Goal: Obtain resource: Download file/media

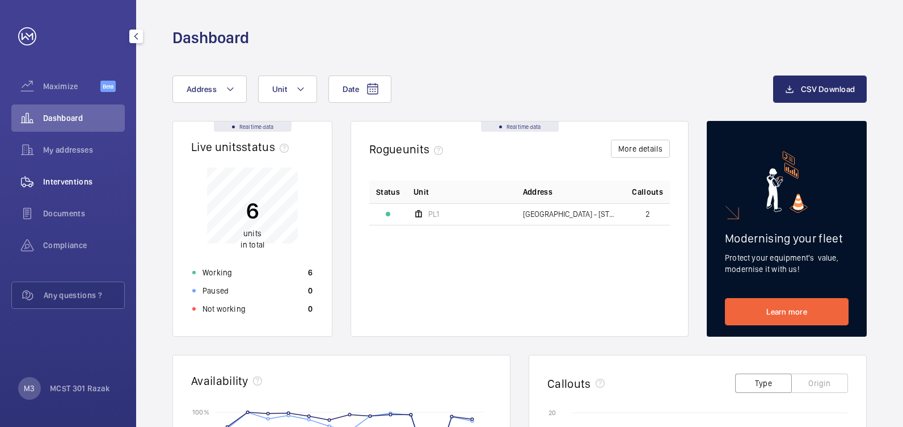
click at [74, 178] on span "Interventions" at bounding box center [84, 181] width 82 height 11
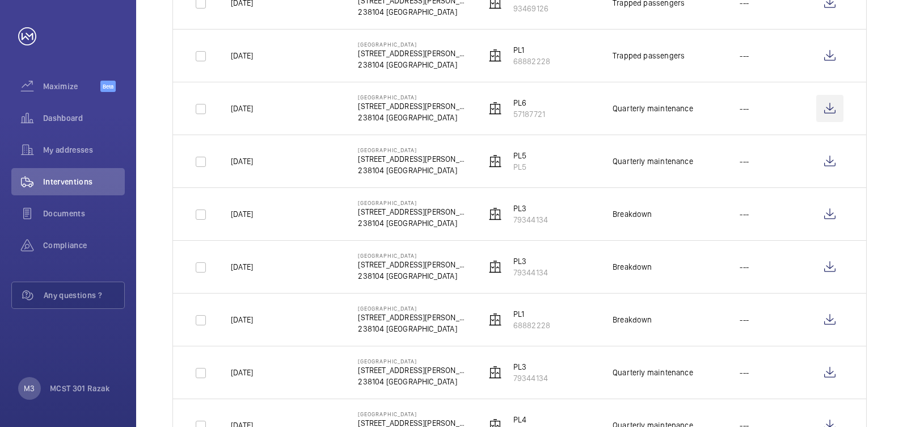
scroll to position [454, 0]
click at [373, 109] on wm-front-icon-button at bounding box center [829, 108] width 27 height 27
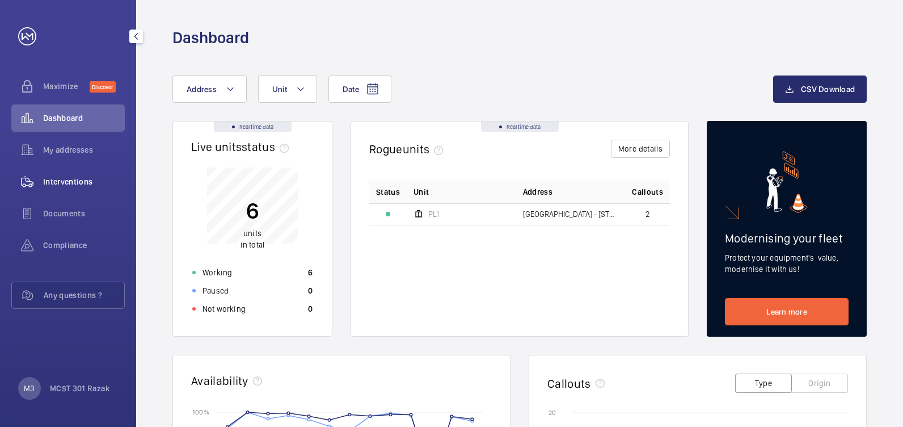
click at [55, 183] on span "Interventions" at bounding box center [84, 181] width 82 height 11
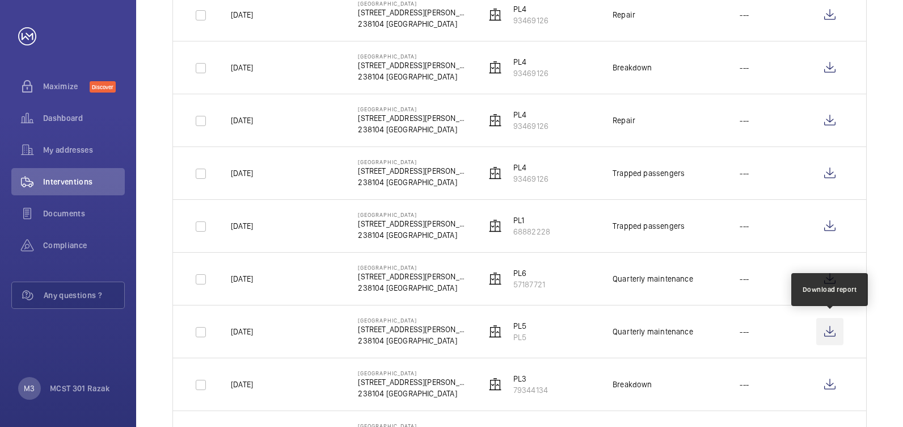
scroll to position [284, 0]
click at [830, 332] on wm-front-icon-button at bounding box center [829, 331] width 27 height 27
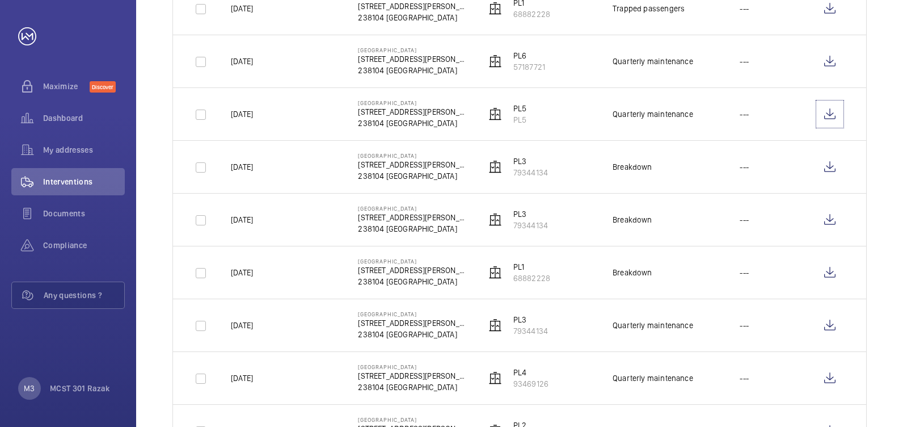
scroll to position [510, 0]
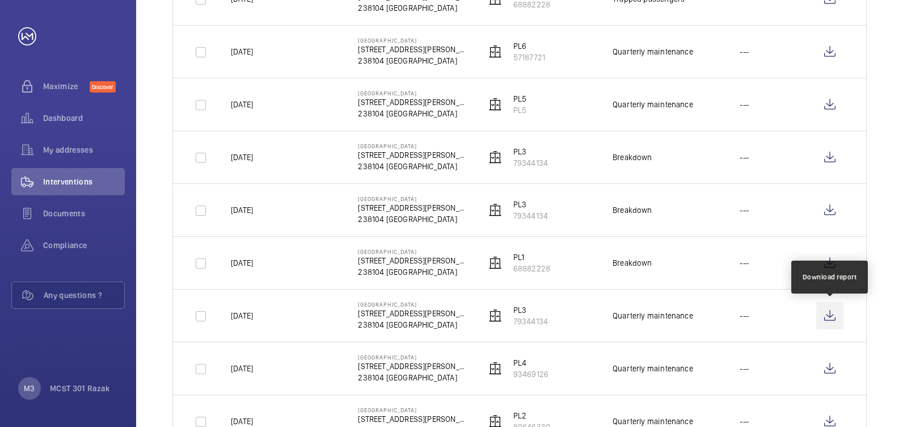
click at [829, 317] on wm-front-icon-button at bounding box center [829, 315] width 27 height 27
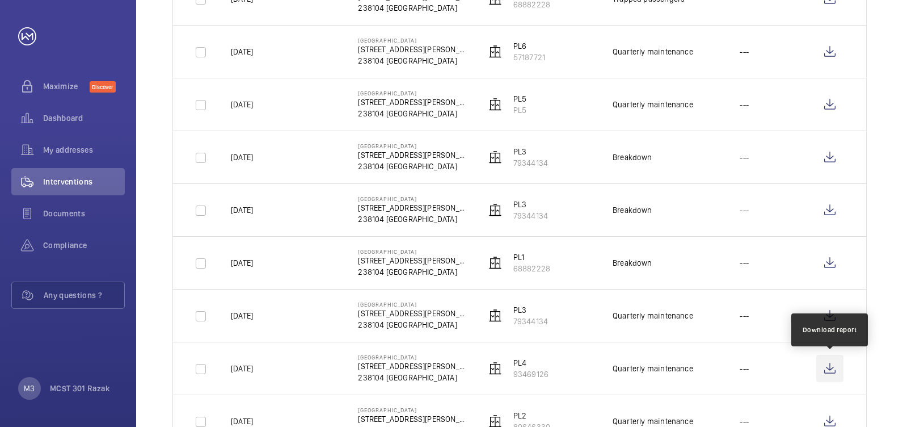
click at [829, 366] on wm-front-icon-button at bounding box center [829, 368] width 27 height 27
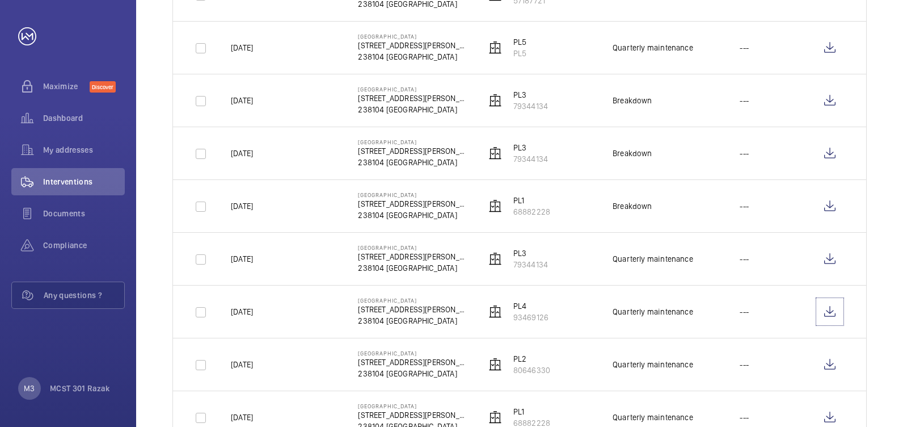
scroll to position [624, 0]
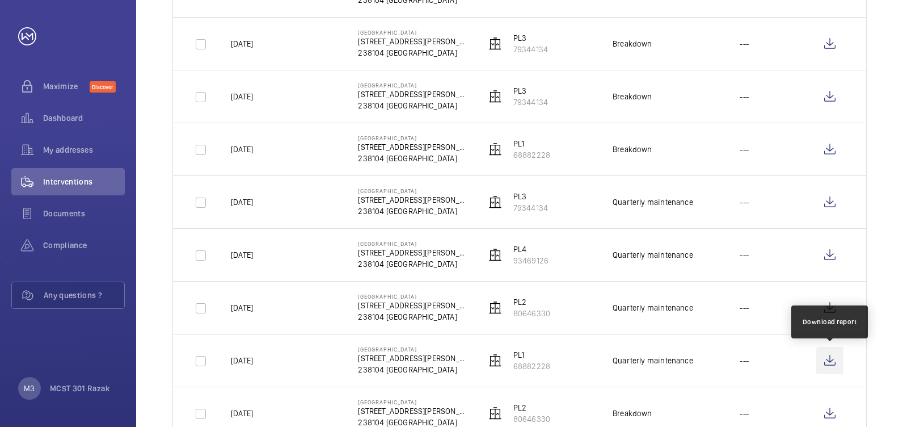
click at [830, 362] on wm-front-icon-button at bounding box center [829, 360] width 27 height 27
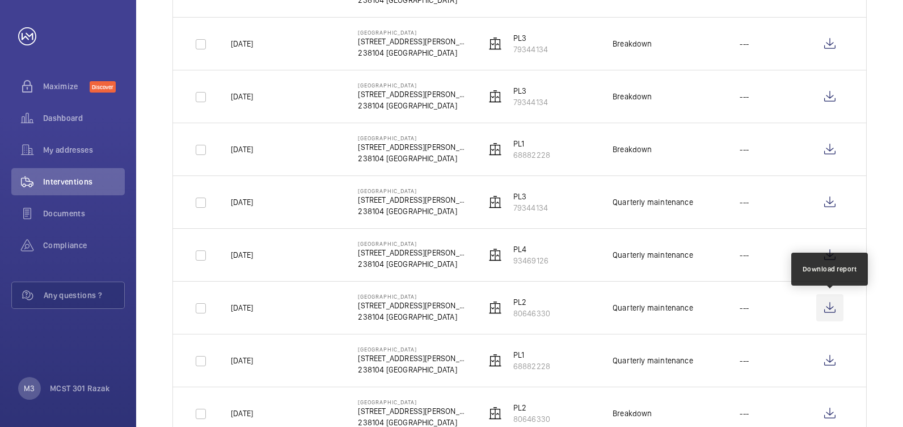
click at [830, 310] on wm-front-icon-button at bounding box center [829, 307] width 27 height 27
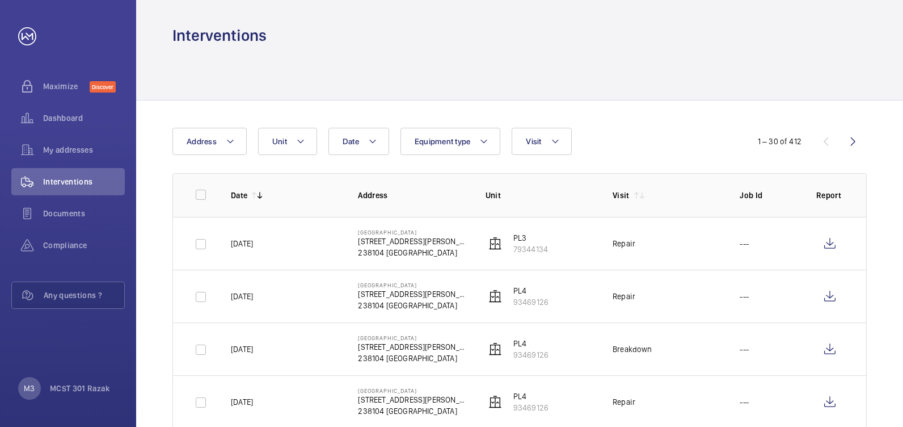
scroll to position [0, 0]
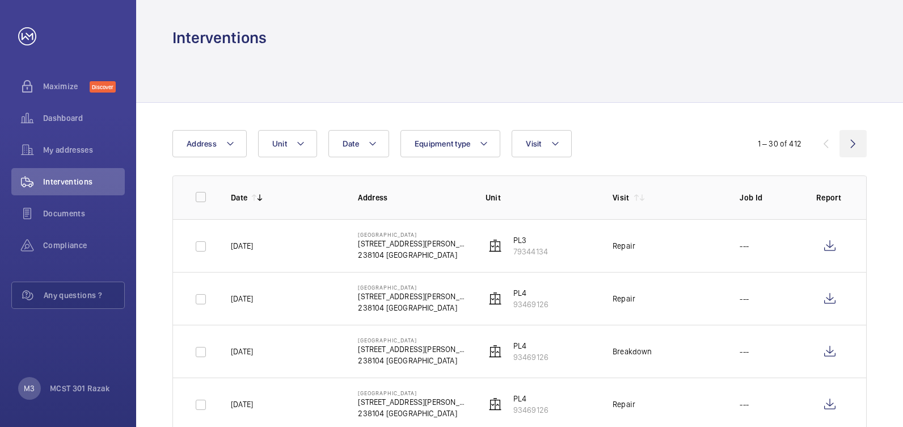
click at [849, 145] on wm-front-icon-button at bounding box center [852, 143] width 27 height 27
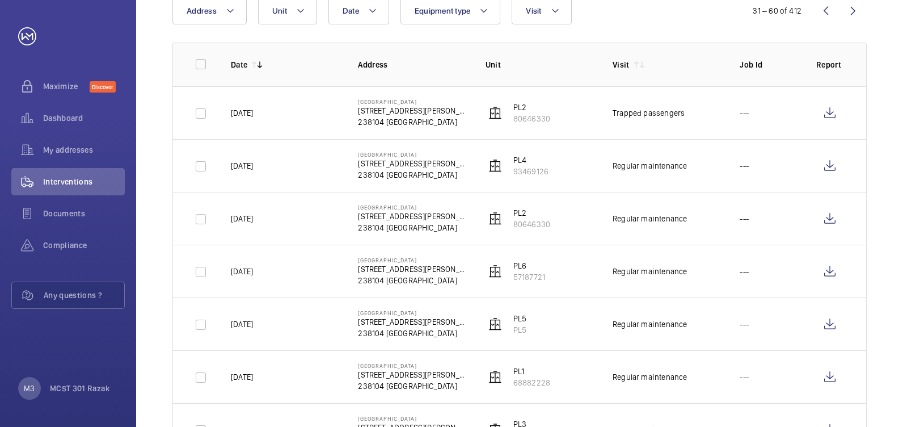
scroll to position [113, 0]
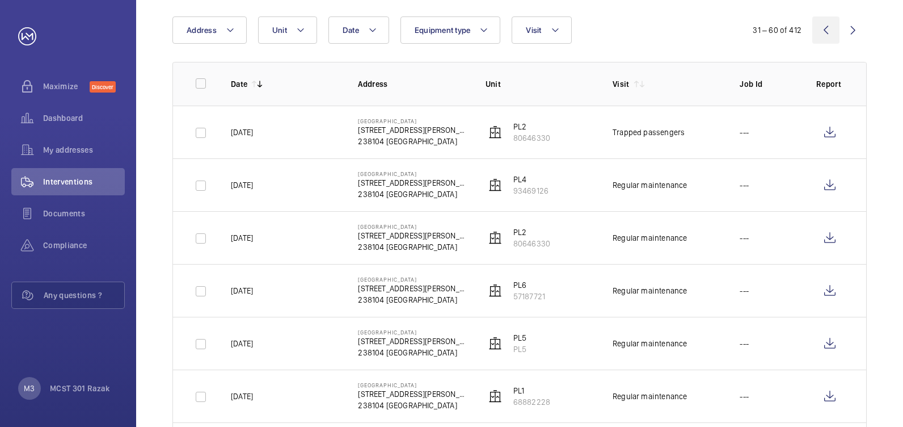
click at [824, 33] on wm-front-icon-button at bounding box center [825, 29] width 27 height 27
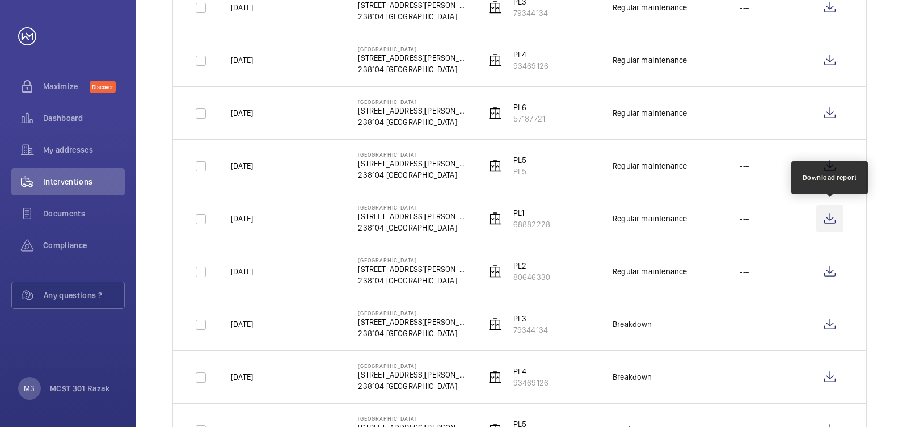
scroll to position [1346, 0]
click at [830, 221] on wm-front-icon-button at bounding box center [829, 218] width 27 height 27
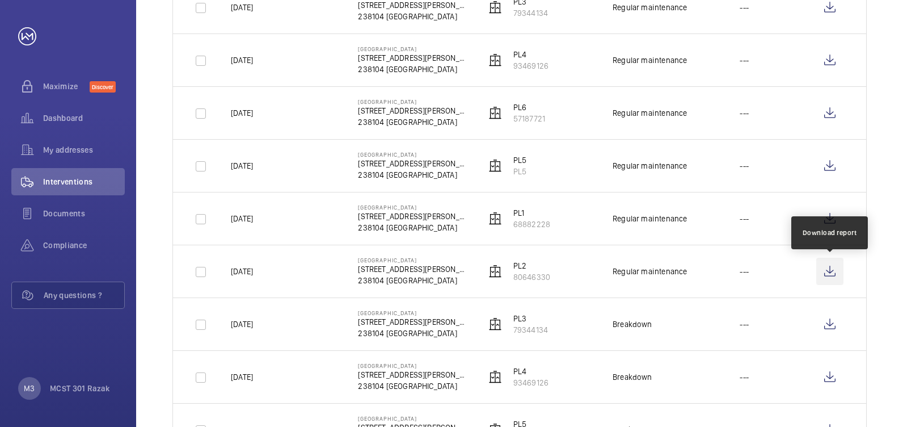
click at [829, 276] on wm-front-icon-button at bounding box center [829, 271] width 27 height 27
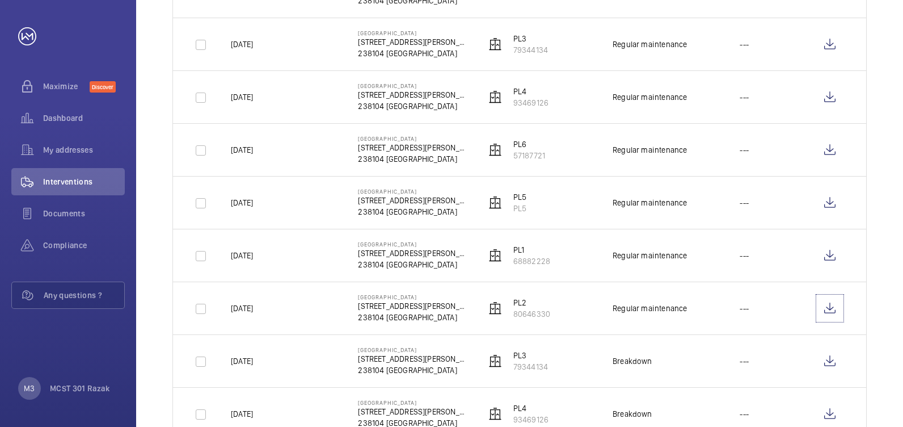
scroll to position [1289, 0]
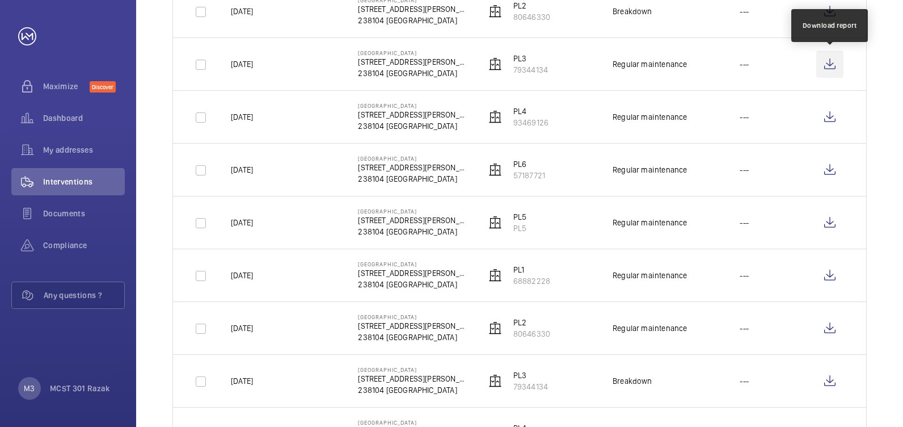
click at [833, 65] on wm-front-icon-button at bounding box center [829, 63] width 27 height 27
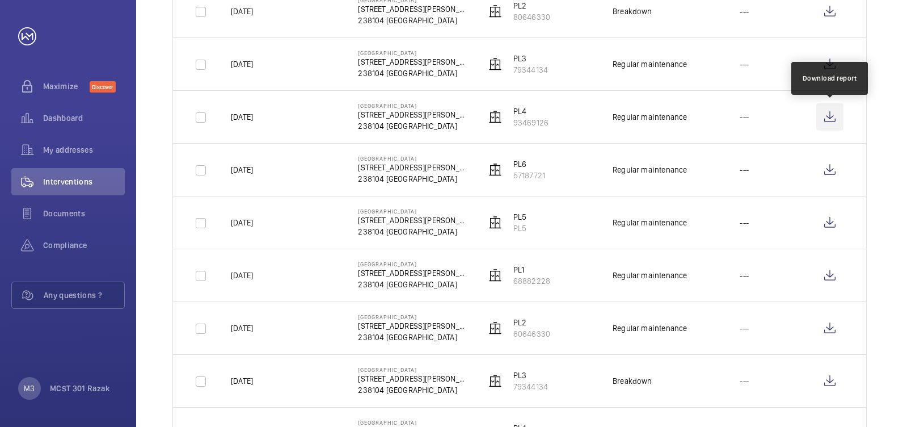
click at [828, 117] on wm-front-icon-button at bounding box center [829, 116] width 27 height 27
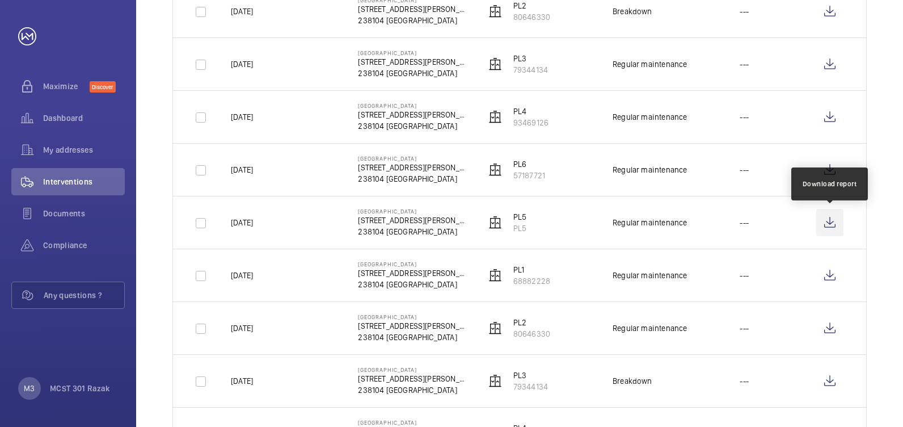
click at [833, 222] on wm-front-icon-button at bounding box center [829, 222] width 27 height 27
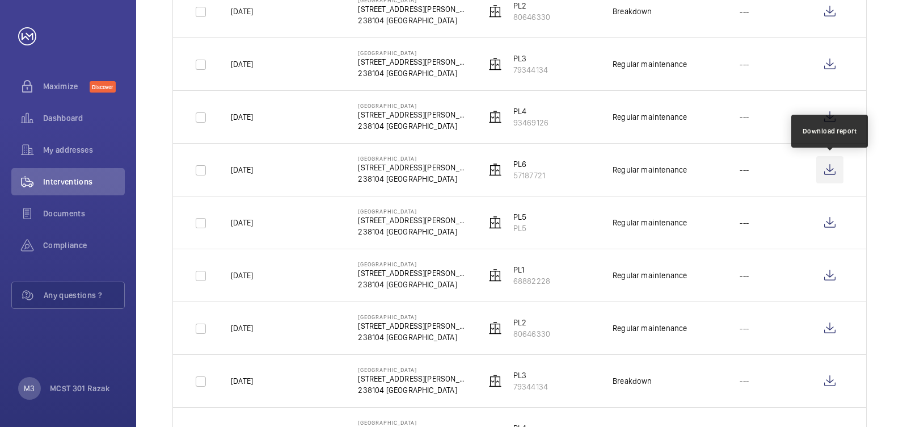
click at [833, 168] on wm-front-icon-button at bounding box center [829, 169] width 27 height 27
